Goal: Task Accomplishment & Management: Manage account settings

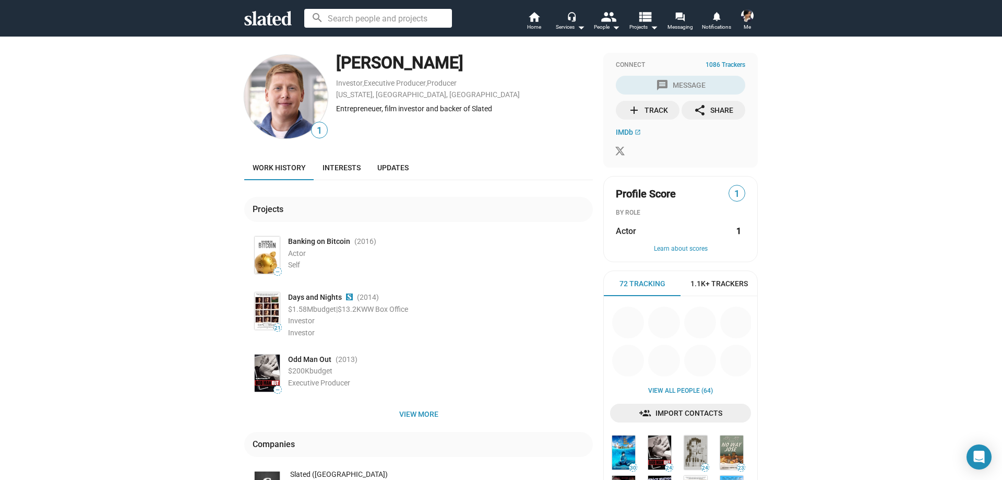
click at [743, 20] on img at bounding box center [747, 15] width 13 height 13
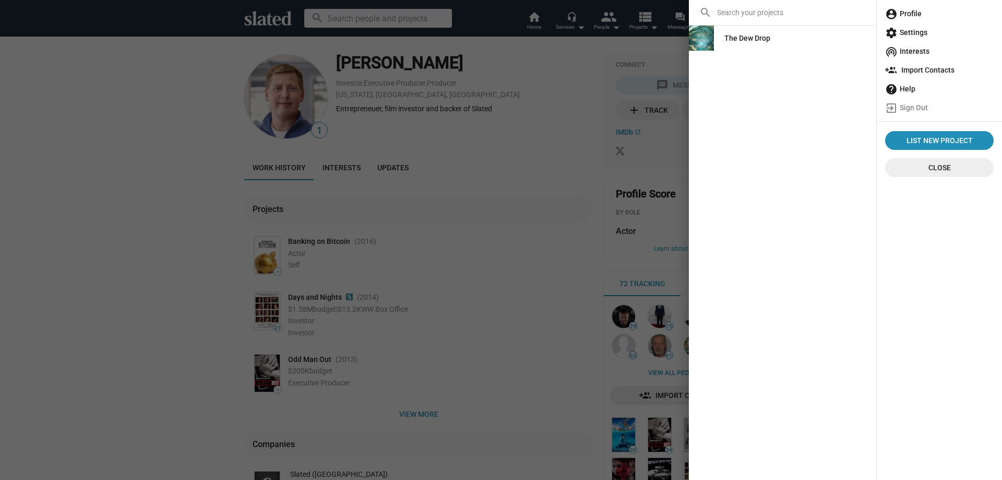
click at [925, 15] on span "account_circle Profile" at bounding box center [939, 13] width 109 height 19
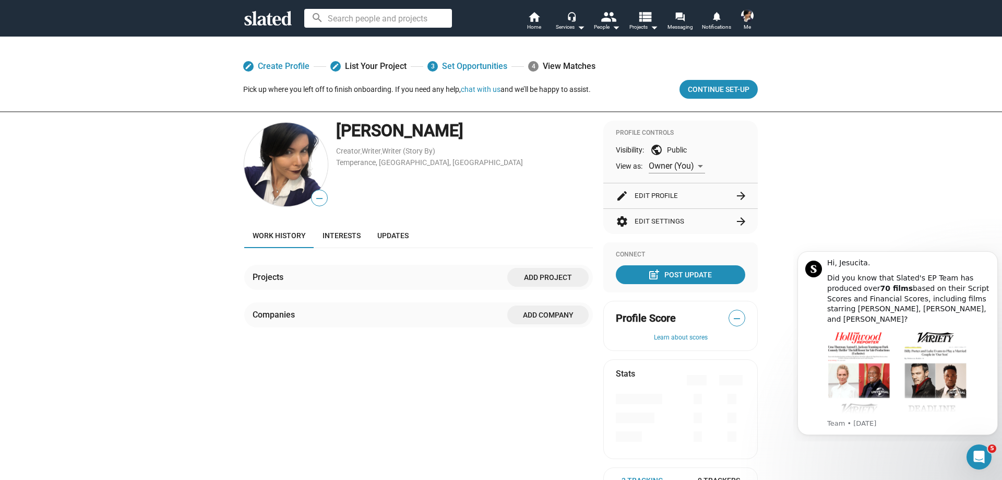
click at [259, 276] on div "Projects" at bounding box center [270, 276] width 35 height 11
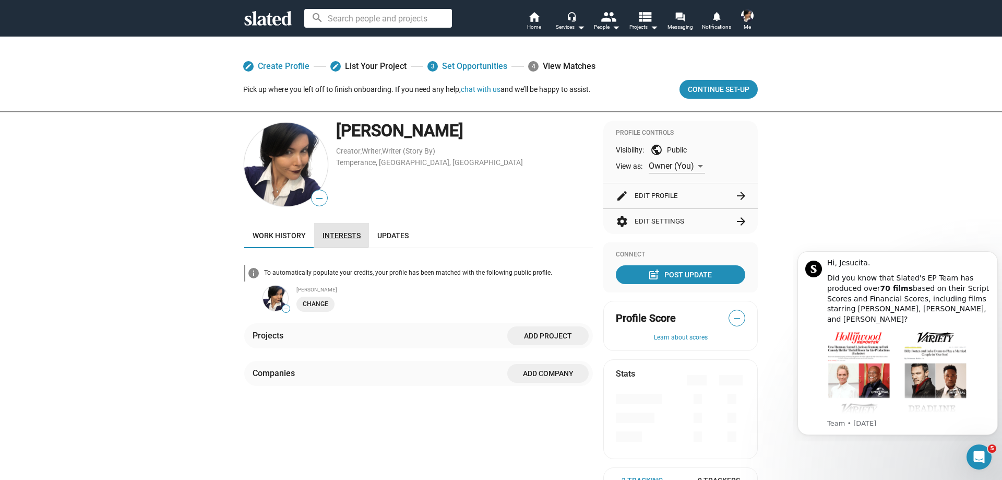
click at [331, 231] on span "Interests" at bounding box center [342, 235] width 38 height 8
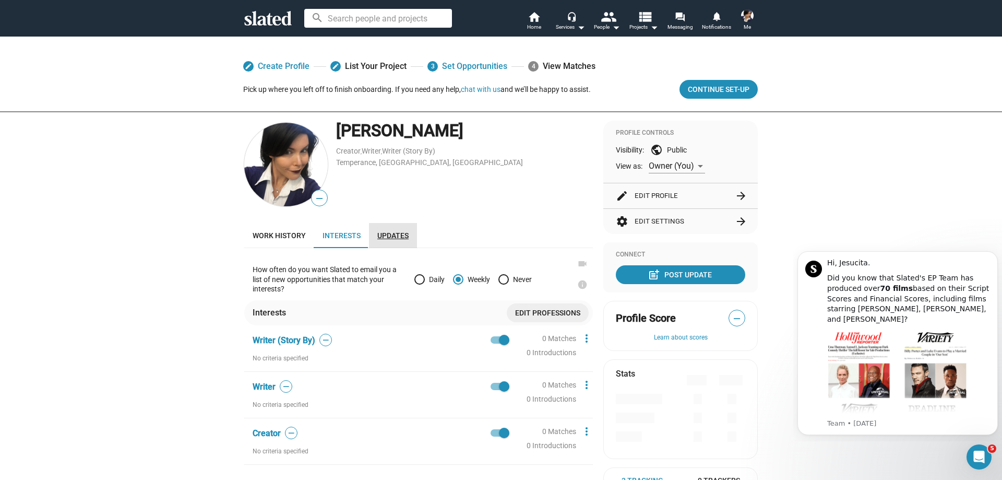
click at [396, 236] on span "Updates" at bounding box center [392, 235] width 31 height 8
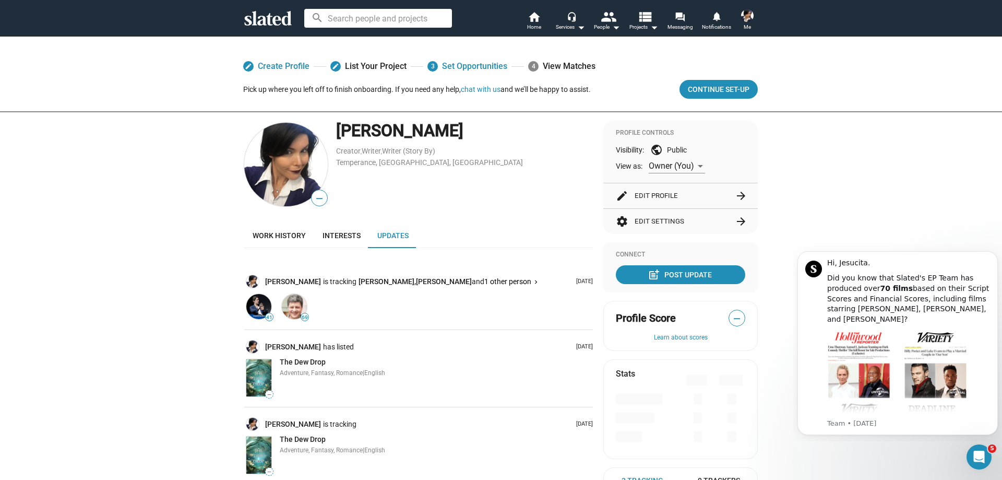
click at [666, 147] on div "Visibility: public Public" at bounding box center [680, 150] width 129 height 13
click at [737, 193] on mat-icon "arrow_forward" at bounding box center [741, 195] width 13 height 13
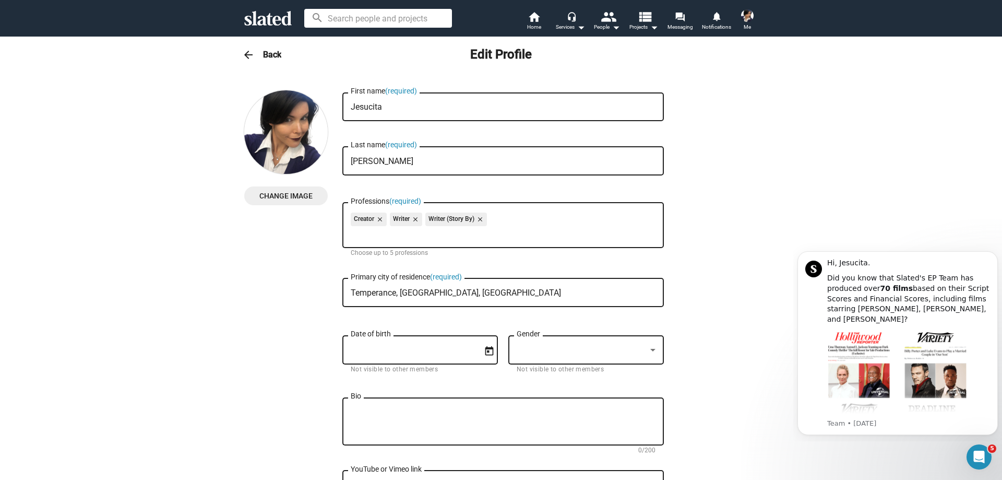
click at [247, 52] on mat-icon "arrow_back" at bounding box center [248, 55] width 13 height 13
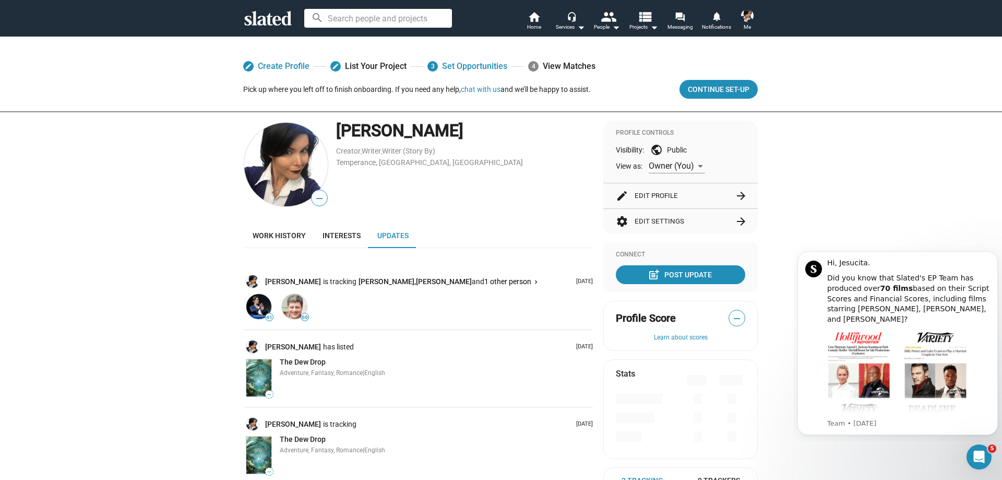
click at [730, 220] on button "settings Edit Settings arrow_forward" at bounding box center [680, 221] width 129 height 25
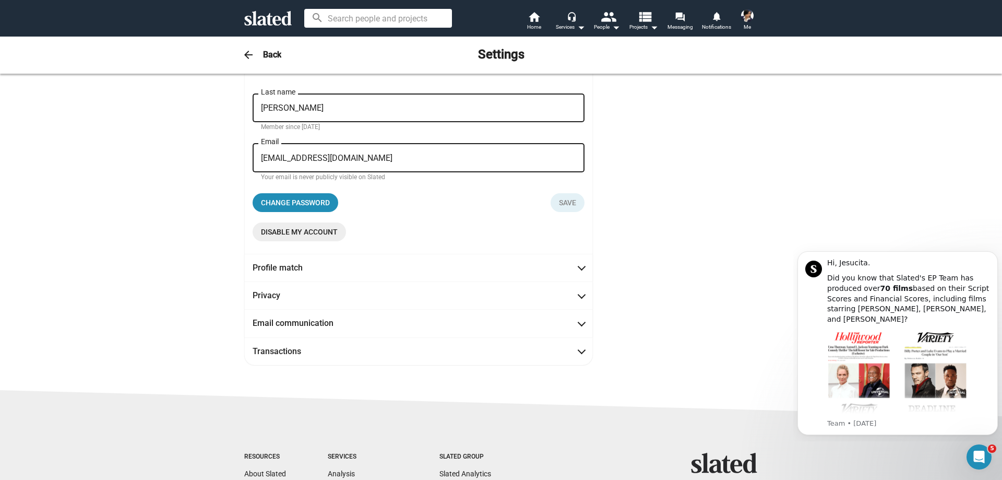
scroll to position [157, 0]
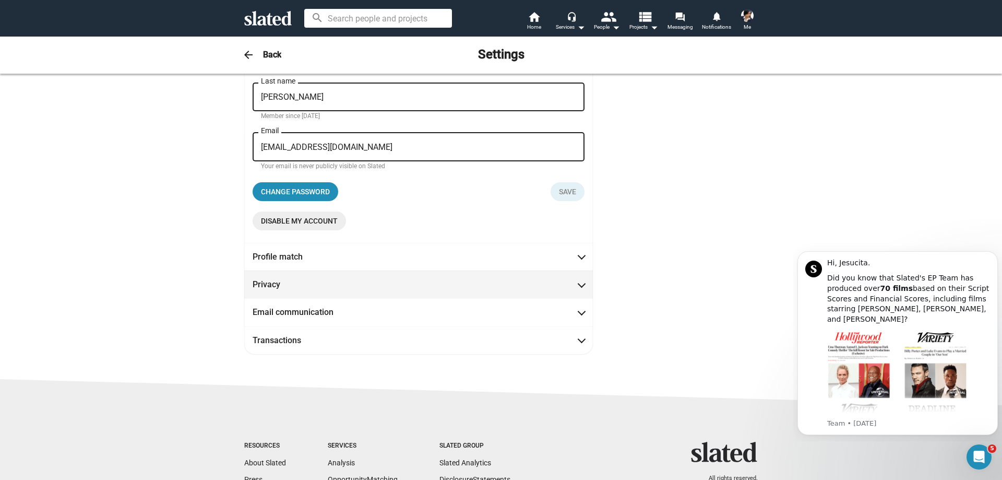
click at [413, 284] on span "Privacy" at bounding box center [419, 284] width 332 height 11
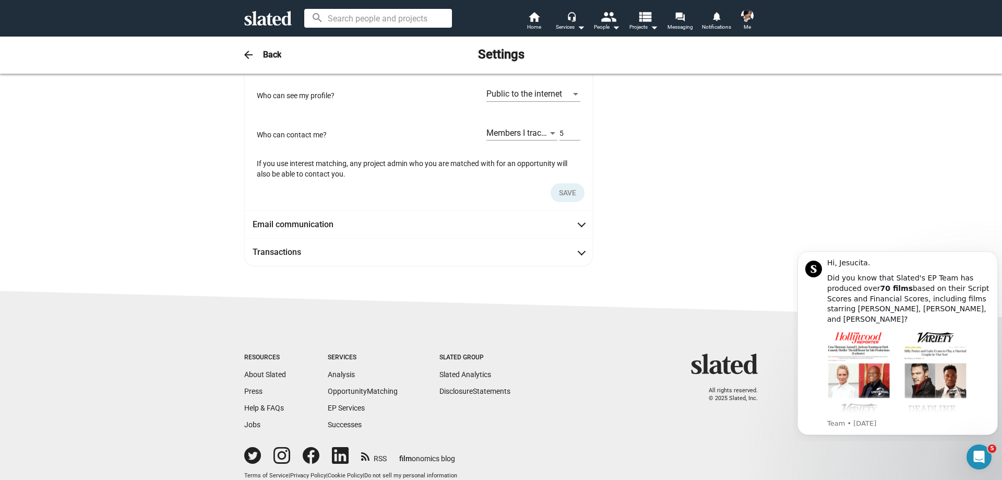
scroll to position [110, 0]
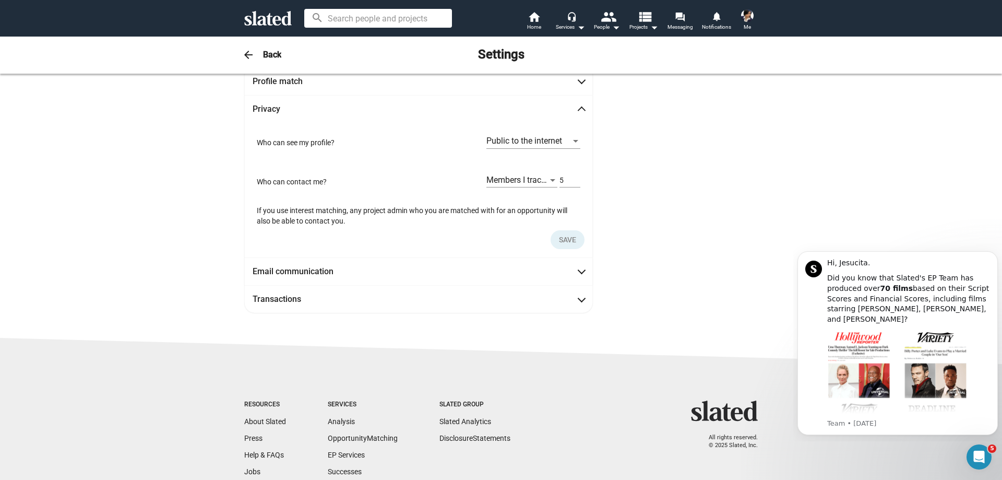
click at [574, 141] on div at bounding box center [575, 141] width 5 height 3
click at [523, 163] on span "Slated members only" at bounding box center [530, 163] width 94 height 22
click at [550, 181] on div at bounding box center [552, 180] width 5 height 3
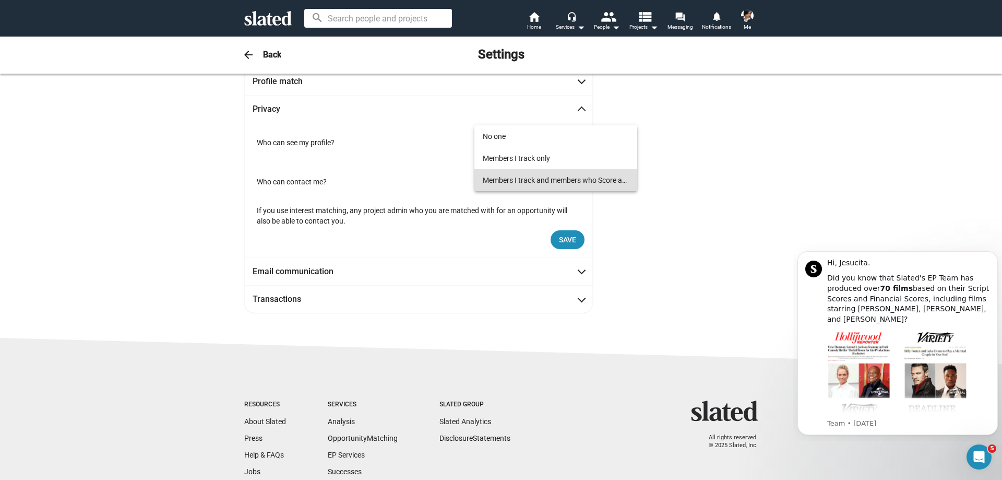
click at [789, 224] on div at bounding box center [501, 240] width 1002 height 480
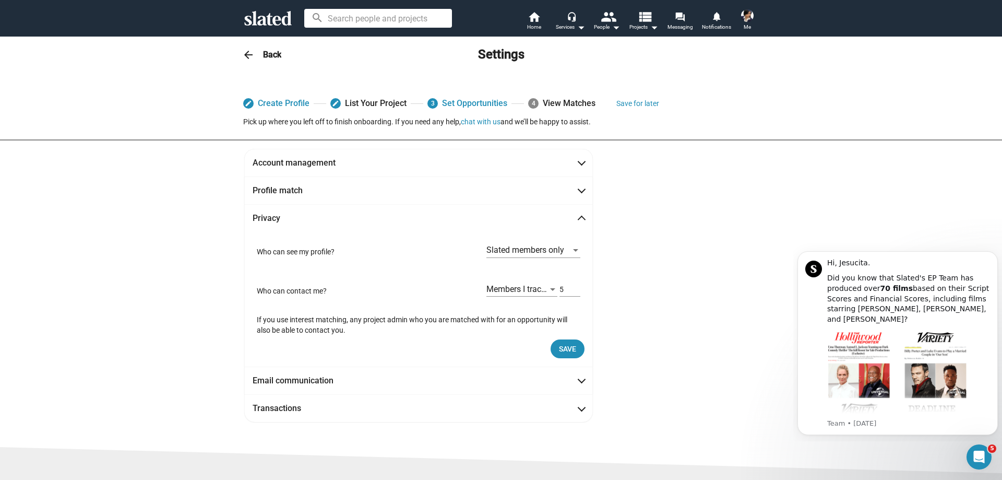
scroll to position [0, 0]
click at [647, 17] on mat-icon "view_list" at bounding box center [644, 16] width 15 height 15
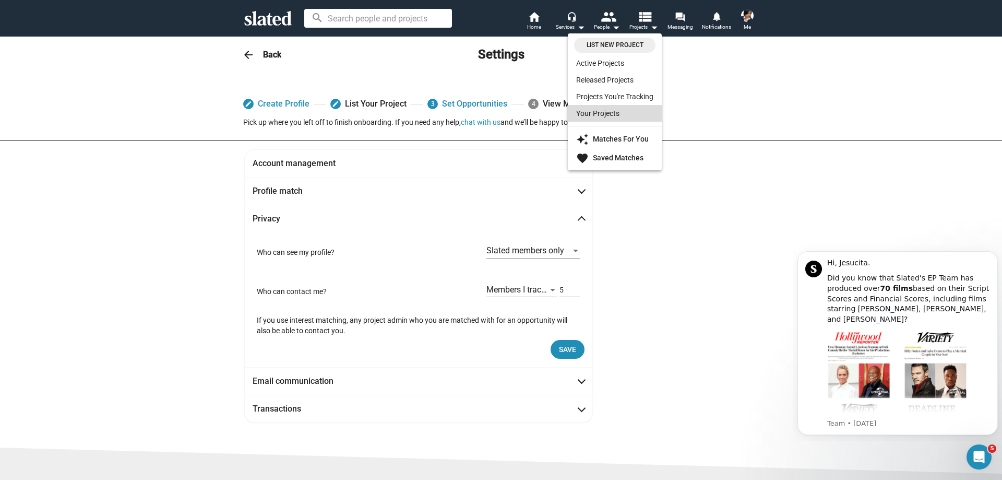
click at [608, 115] on link "Your Projects" at bounding box center [615, 113] width 94 height 17
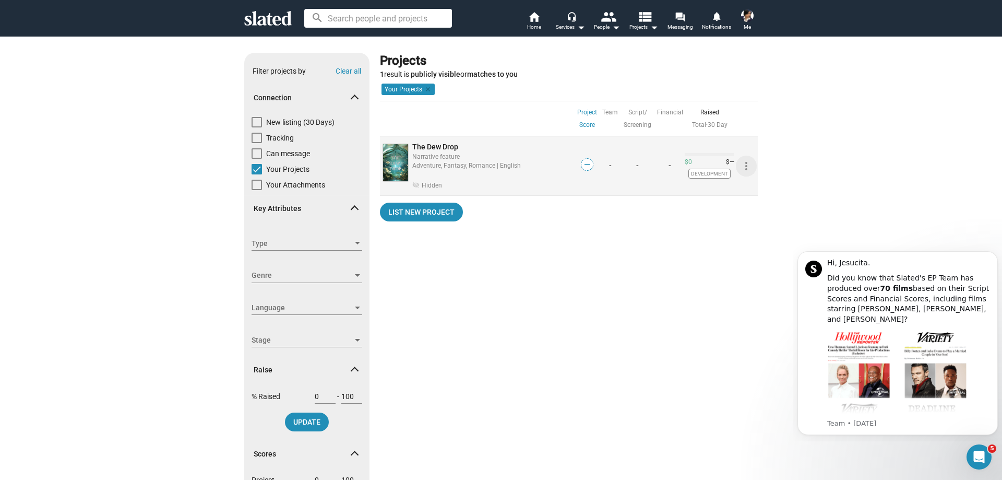
click at [743, 163] on mat-icon "more_vert" at bounding box center [746, 166] width 13 height 13
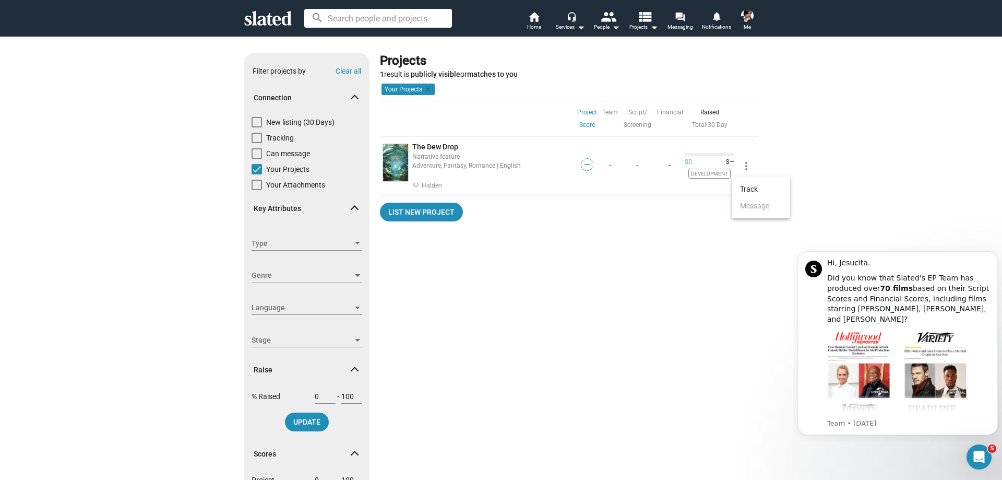
click at [555, 309] on div at bounding box center [501, 240] width 1002 height 480
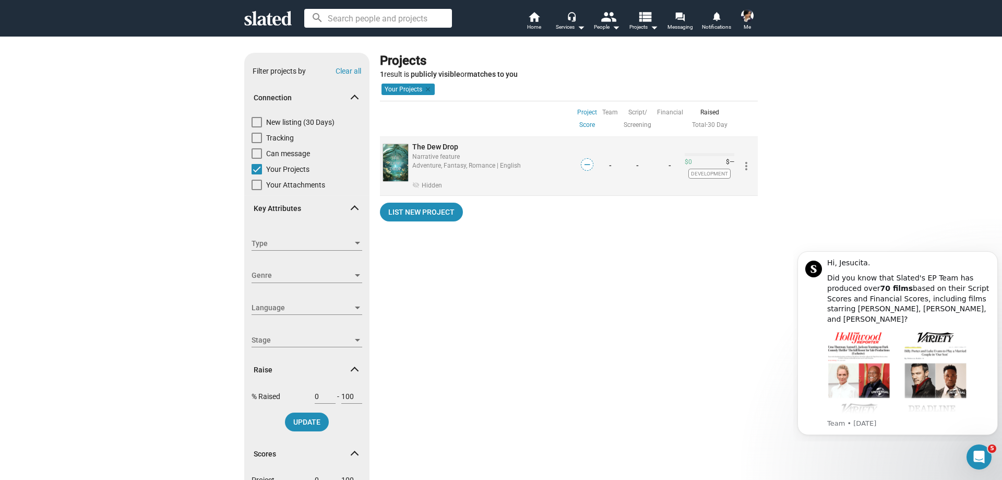
click at [424, 160] on div "Narrative feature" at bounding box center [492, 156] width 161 height 10
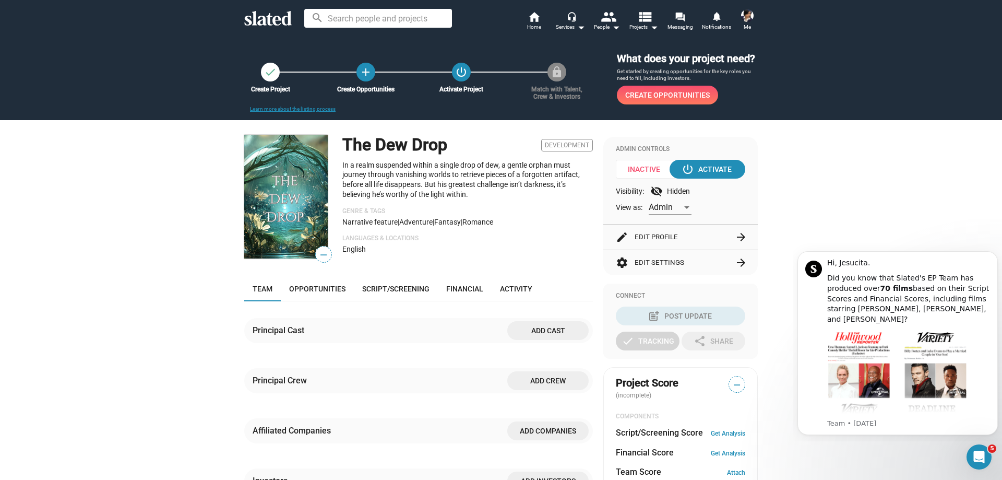
click at [633, 169] on span "Inactive" at bounding box center [647, 169] width 63 height 19
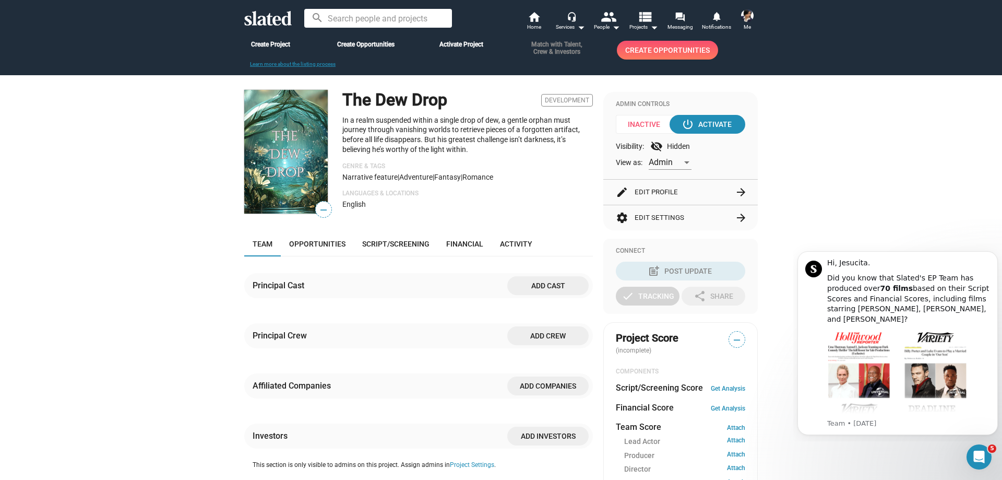
scroll to position [157, 0]
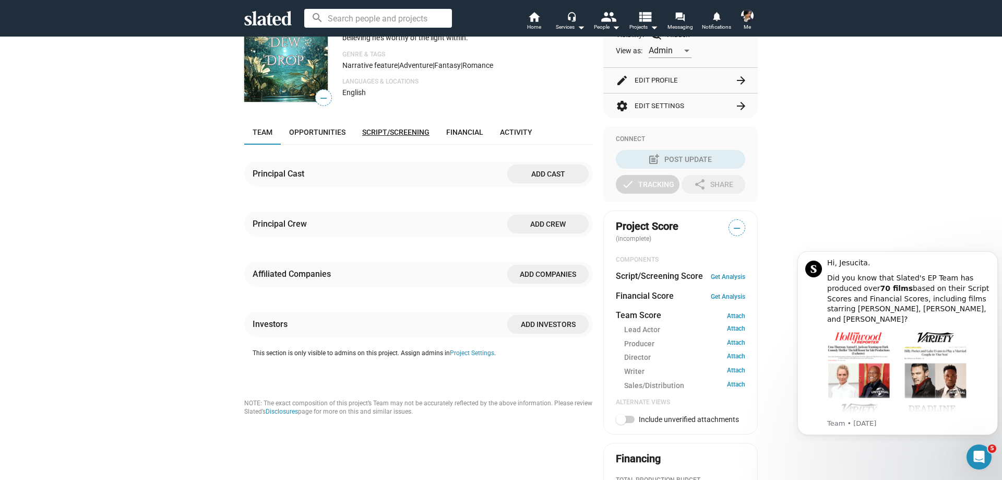
click at [381, 134] on span "Script/Screening" at bounding box center [395, 132] width 67 height 8
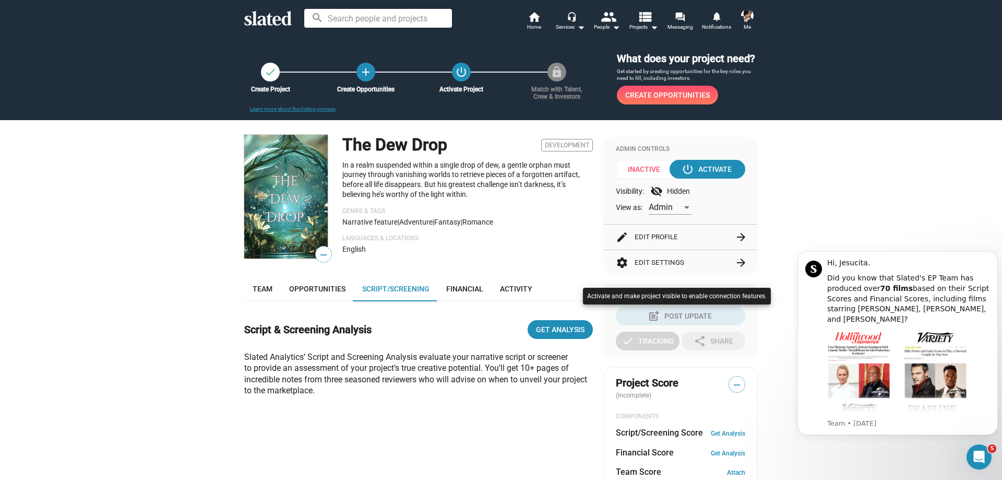
click at [514, 287] on div at bounding box center [501, 240] width 1002 height 480
click at [319, 255] on span "—" at bounding box center [324, 255] width 16 height 14
click at [673, 189] on div "Visibility: visibility_off Hidden" at bounding box center [680, 191] width 129 height 13
click at [654, 190] on mat-icon "visibility_off" at bounding box center [656, 191] width 13 height 13
click at [684, 208] on div at bounding box center [686, 207] width 5 height 3
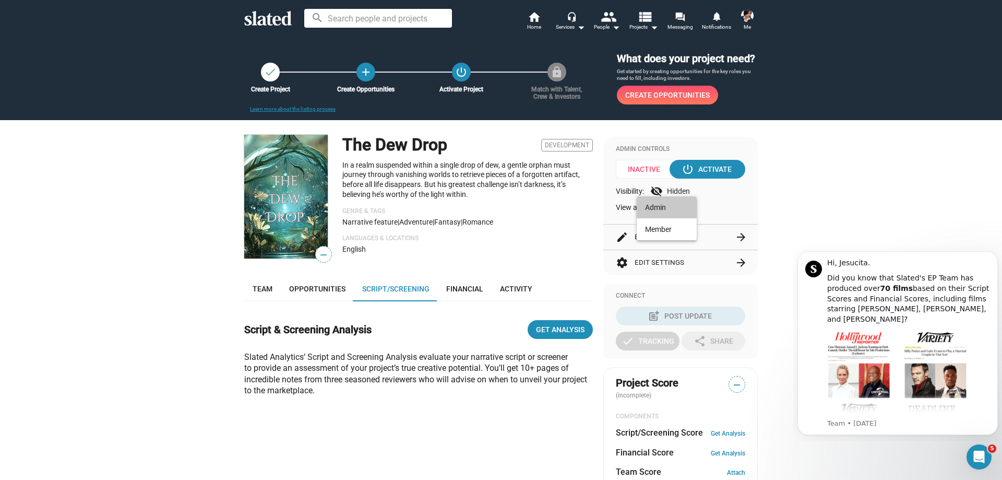
click at [681, 208] on span "Admin" at bounding box center [666, 207] width 43 height 22
click at [735, 262] on mat-icon "arrow_forward" at bounding box center [741, 262] width 13 height 13
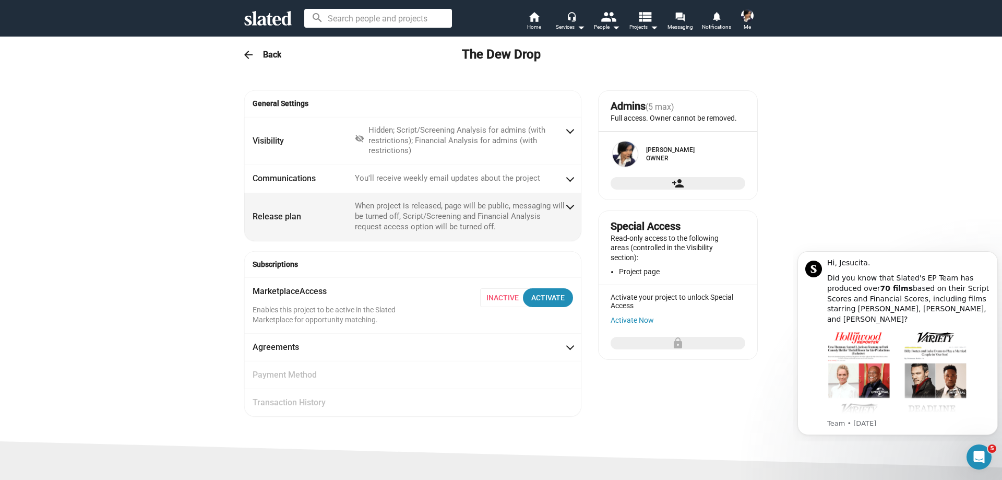
radio input "false"
radio input "true"
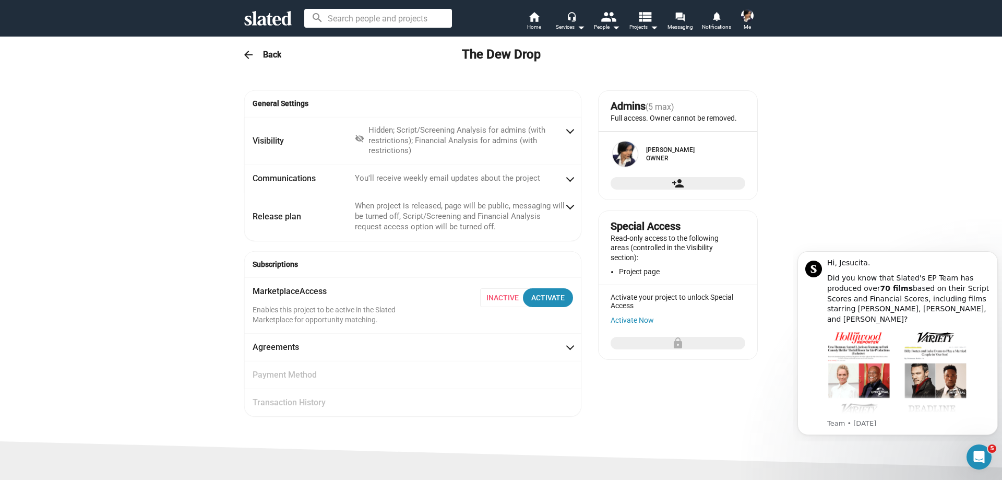
click at [501, 298] on span "Inactive" at bounding box center [506, 297] width 52 height 19
drag, startPoint x: 547, startPoint y: 296, endPoint x: 494, endPoint y: 299, distance: 53.3
click at [494, 299] on div "Inactive Activate" at bounding box center [526, 297] width 93 height 19
click at [496, 296] on span "Inactive" at bounding box center [506, 297] width 52 height 19
click at [569, 344] on mat-expansion-panel-header "Agreements" at bounding box center [412, 347] width 337 height 28
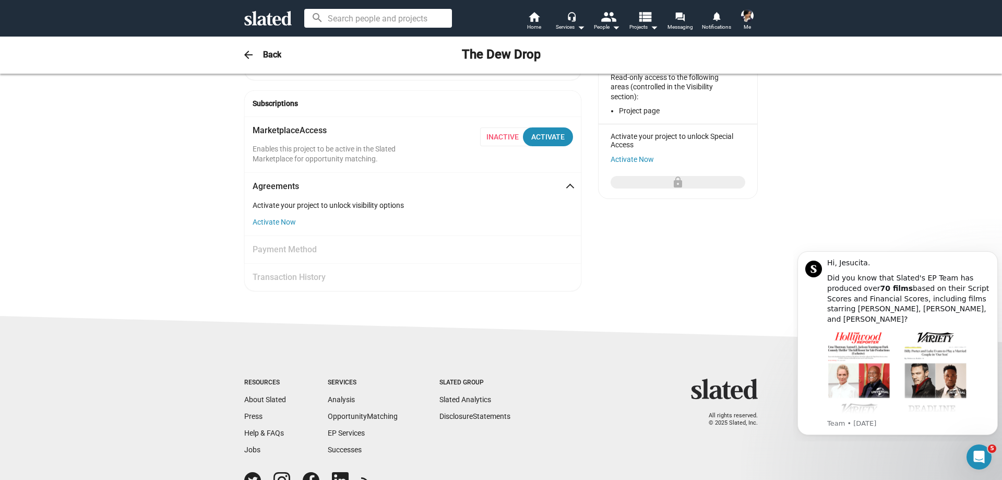
scroll to position [105, 0]
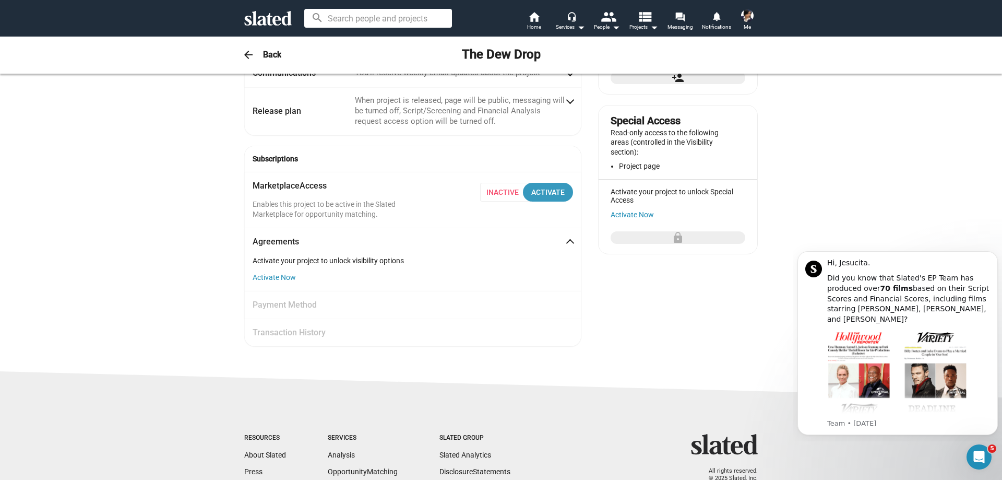
drag, startPoint x: 533, startPoint y: 194, endPoint x: 490, endPoint y: 195, distance: 43.3
click at [491, 193] on div "Inactive Activate" at bounding box center [526, 192] width 93 height 19
click at [491, 193] on span "Inactive" at bounding box center [506, 192] width 52 height 19
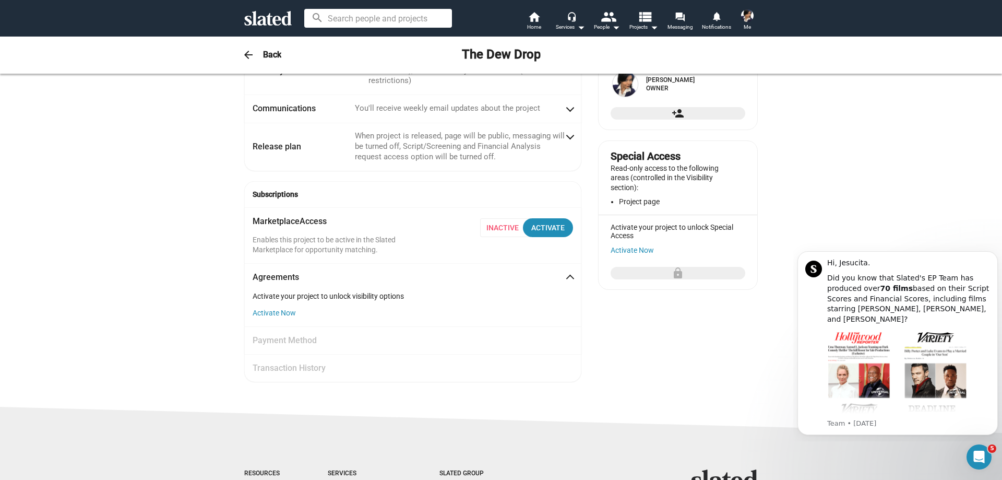
scroll to position [0, 0]
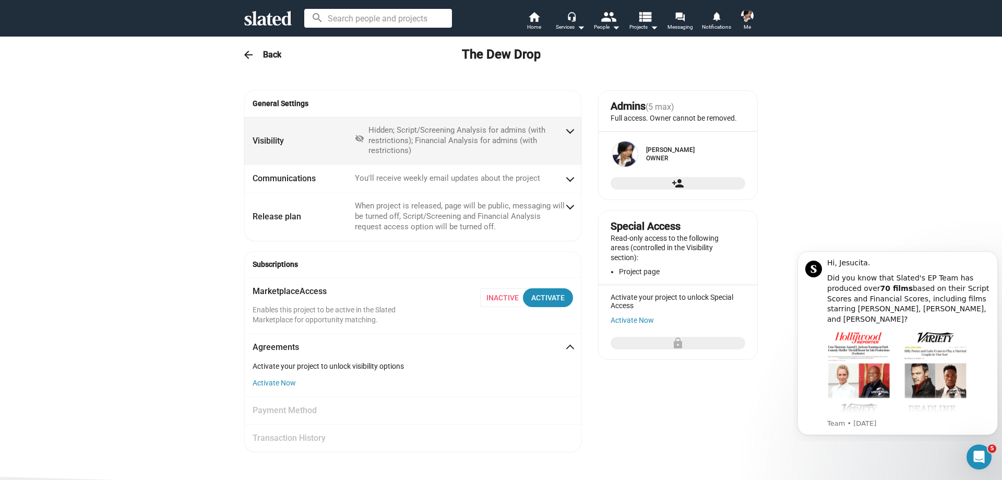
click at [567, 131] on span at bounding box center [570, 130] width 6 height 10
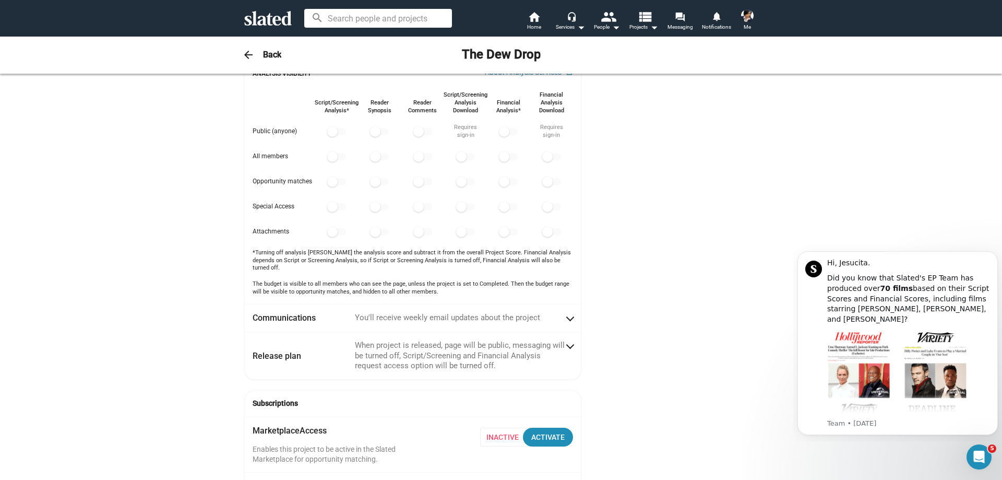
scroll to position [418, 0]
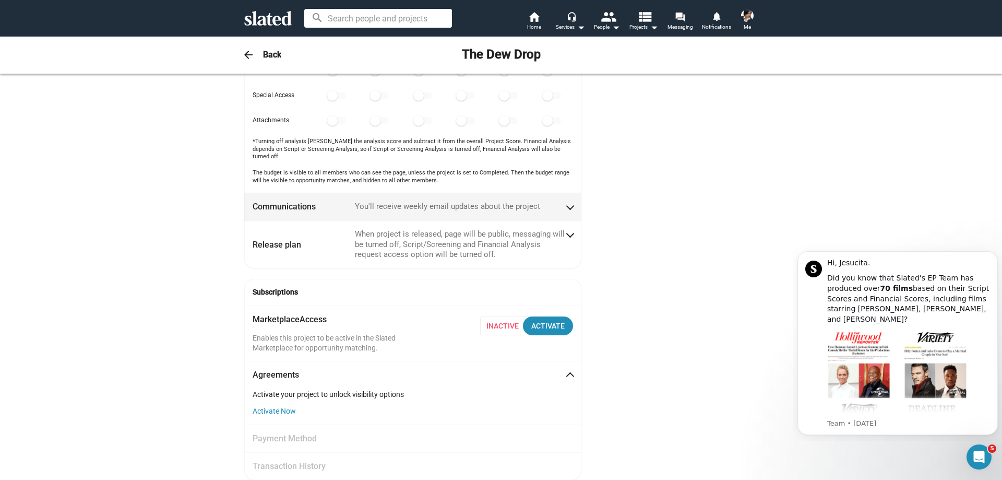
click at [569, 200] on span at bounding box center [570, 205] width 6 height 10
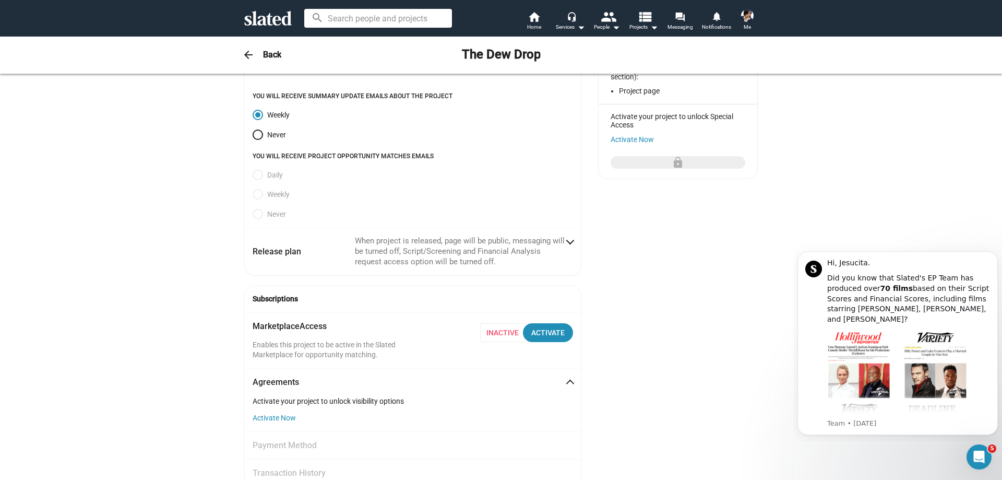
scroll to position [258, 0]
